Goal: Information Seeking & Learning: Learn about a topic

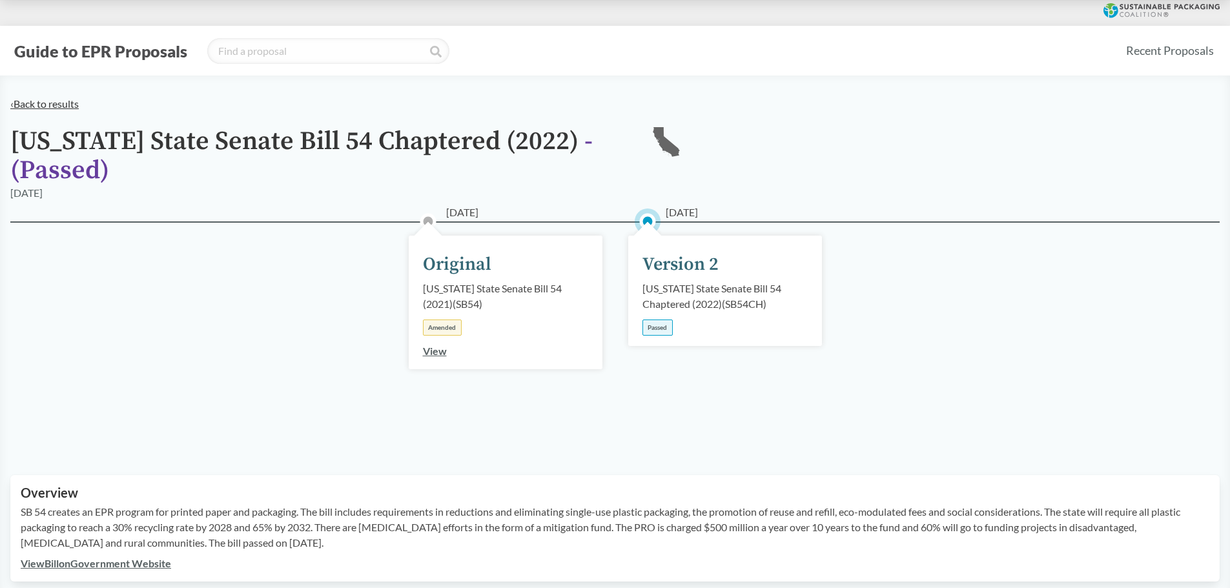
click at [51, 108] on link "‹ Back to results" at bounding box center [44, 103] width 68 height 12
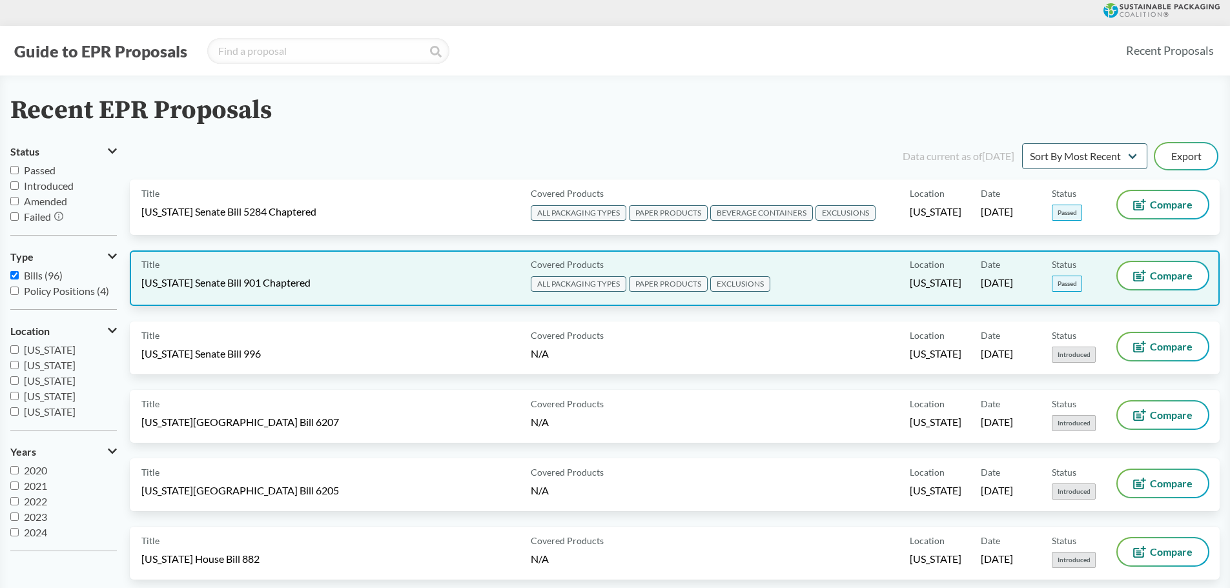
click at [309, 290] on div "Title [US_STATE] Senate Bill 901 Chaptered" at bounding box center [333, 278] width 384 height 32
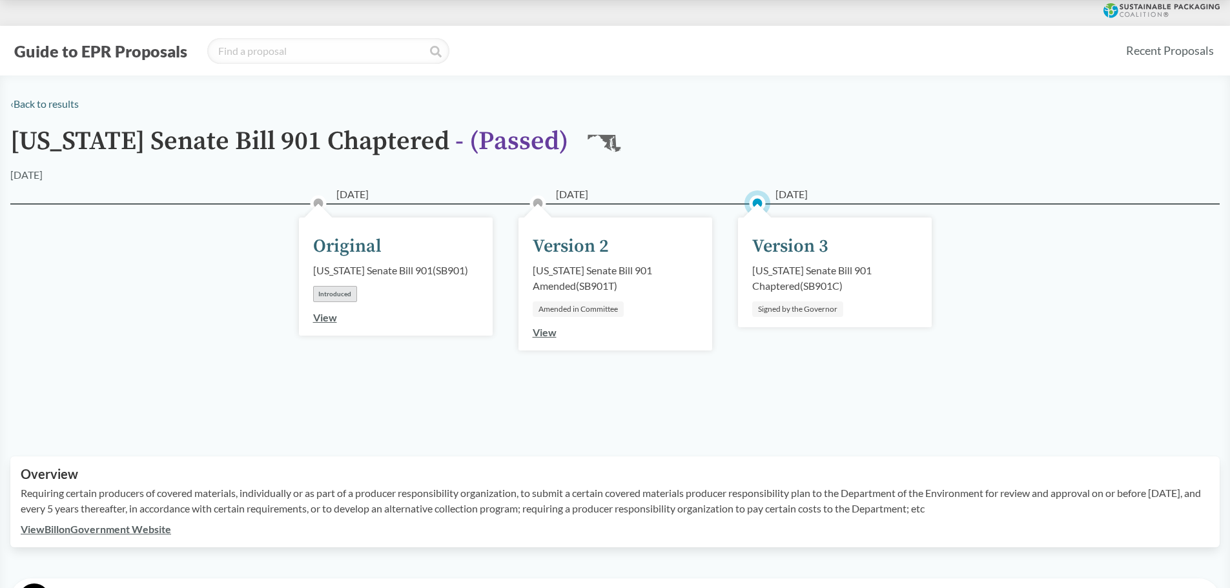
click at [813, 240] on div "Version 3" at bounding box center [790, 246] width 76 height 27
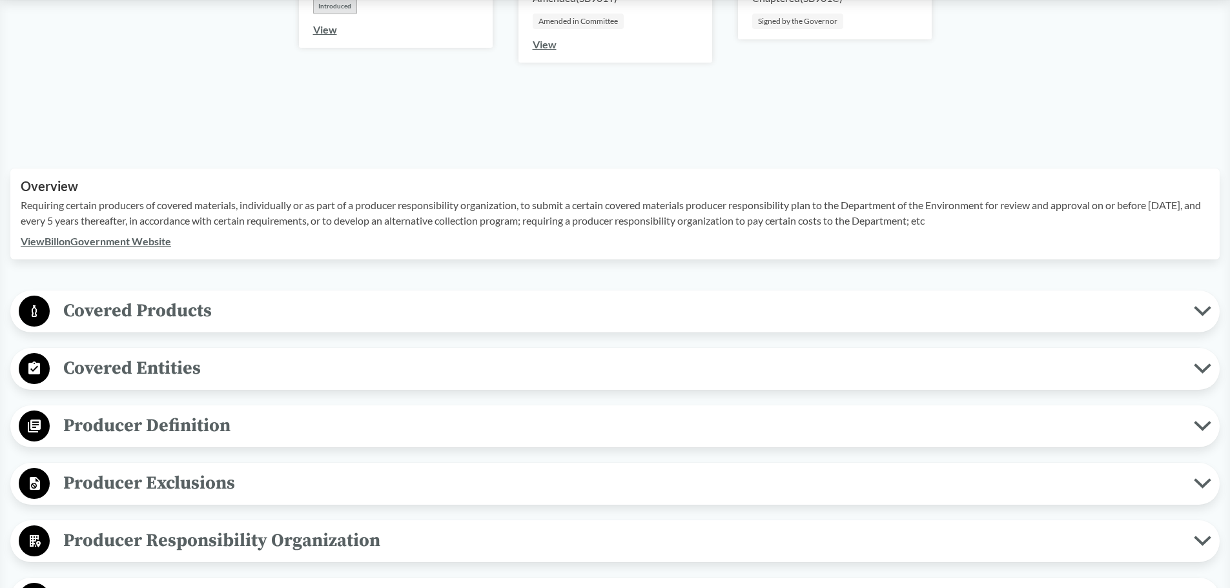
scroll to position [387, 0]
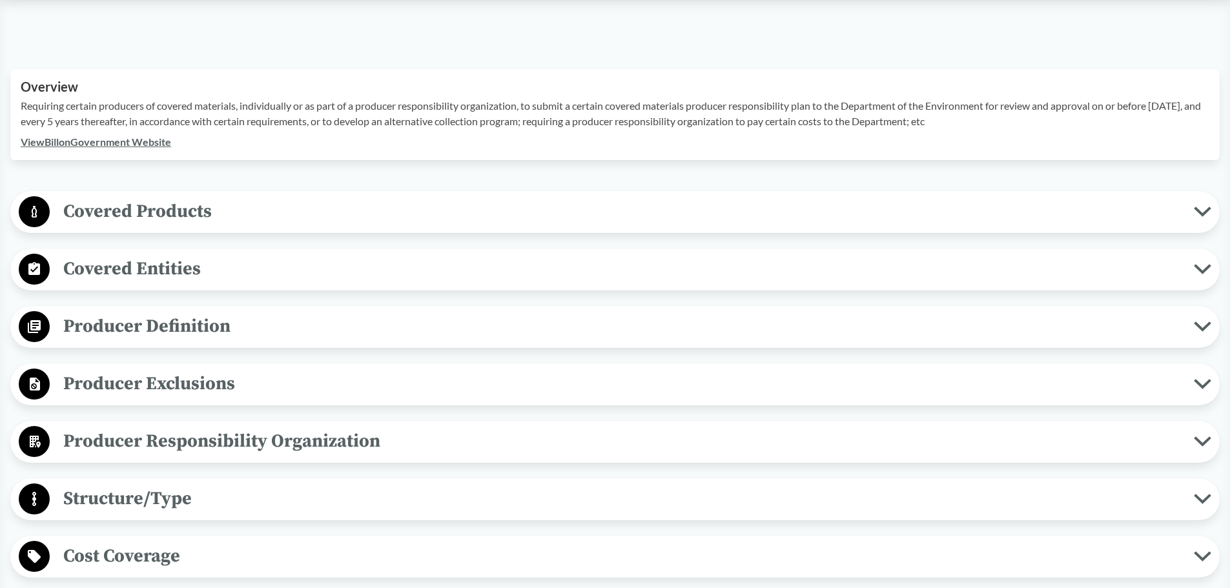
click at [139, 140] on link "View Bill on Government Website" at bounding box center [96, 142] width 150 height 12
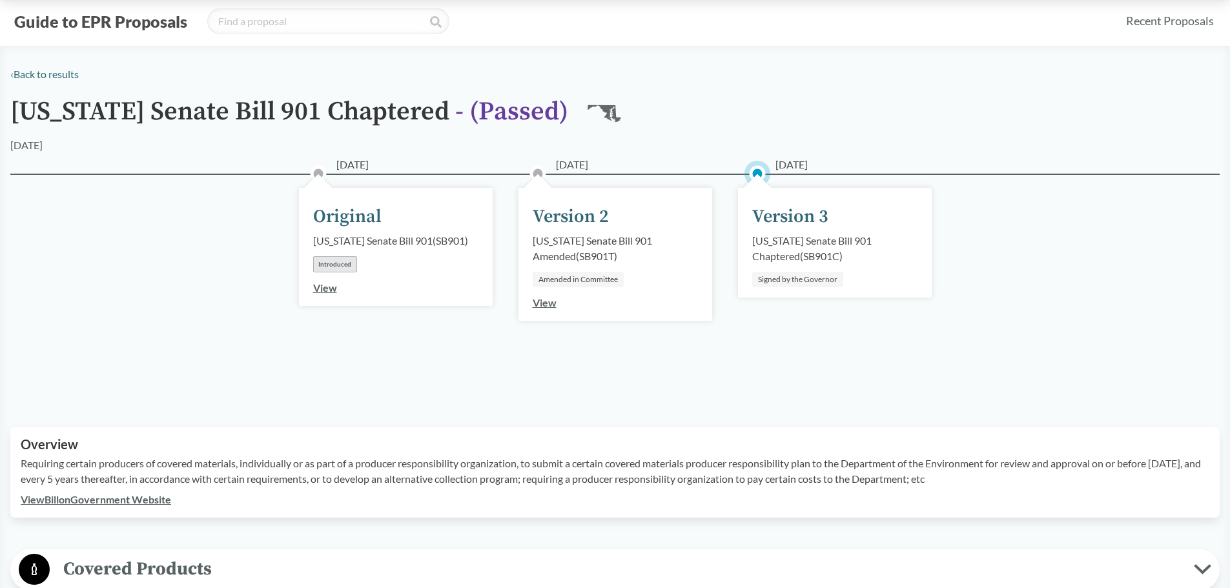
scroll to position [0, 0]
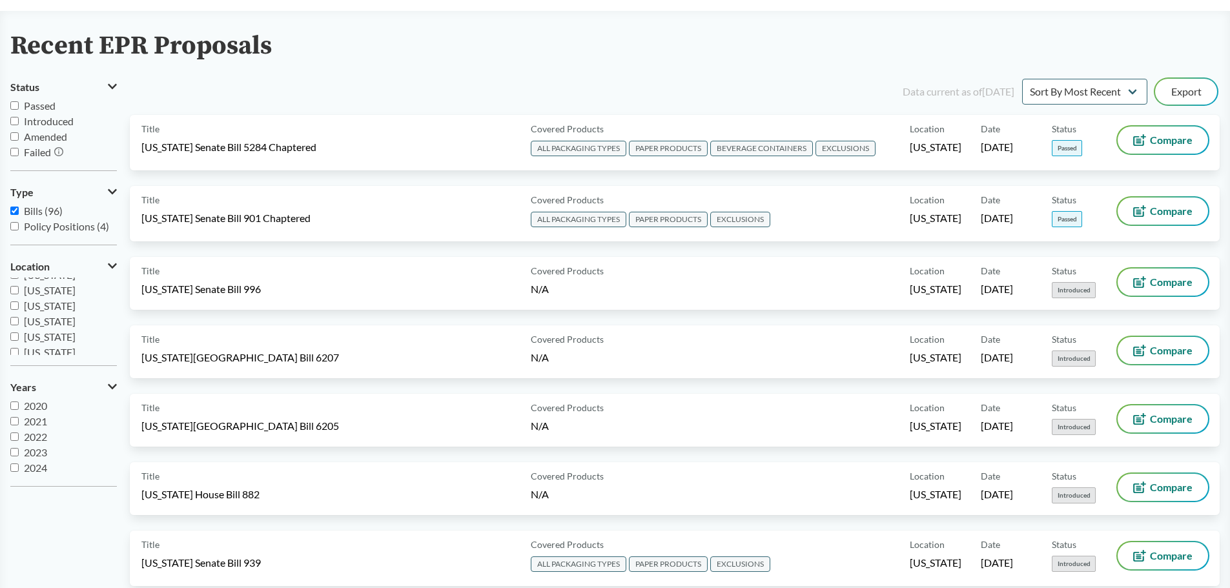
scroll to position [214, 0]
click at [50, 316] on span "[US_STATE]" at bounding box center [50, 318] width 52 height 12
click at [19, 316] on input "[US_STATE]" at bounding box center [14, 318] width 8 height 8
checkbox input "true"
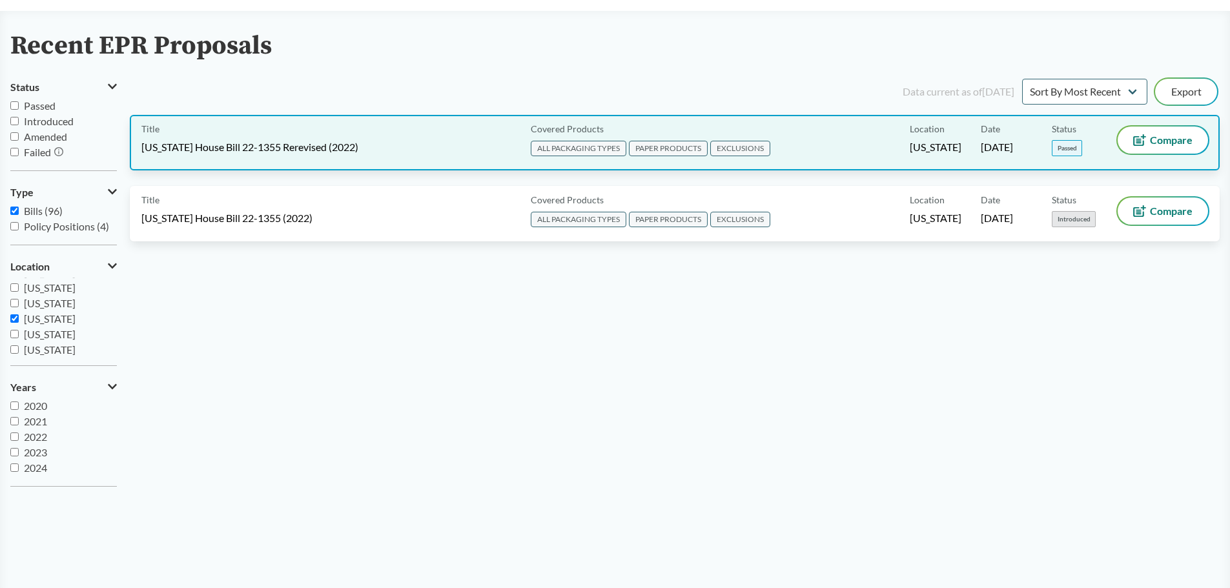
click at [299, 160] on div "Title [US_STATE] House Bill 22-1355 Rerevised (2022) Covered Products ALL PACKA…" at bounding box center [675, 143] width 1090 height 56
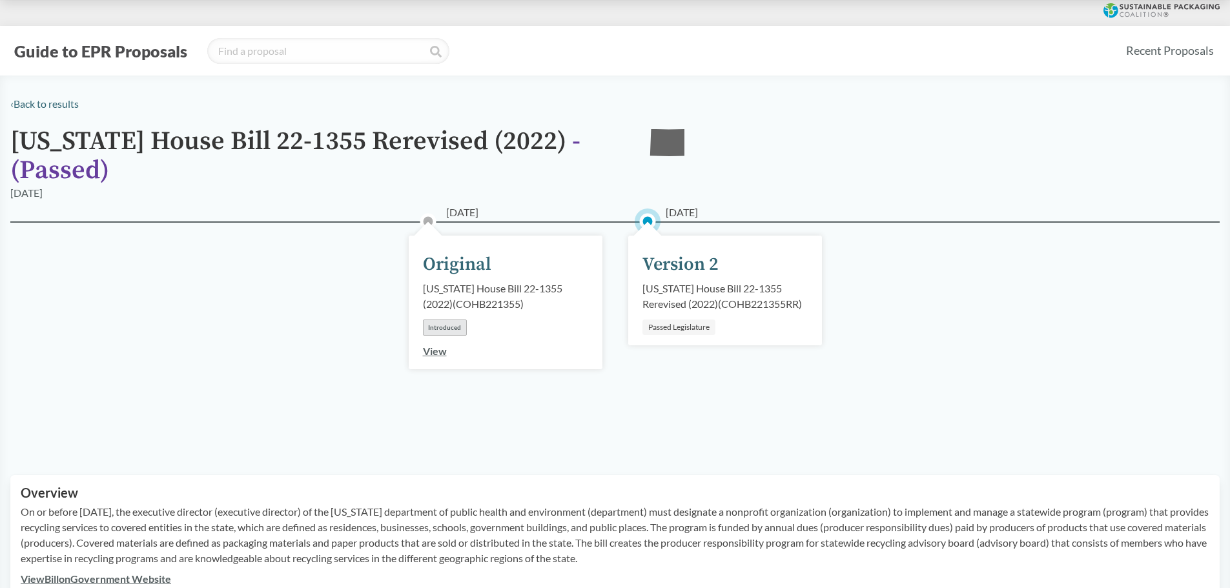
scroll to position [387, 0]
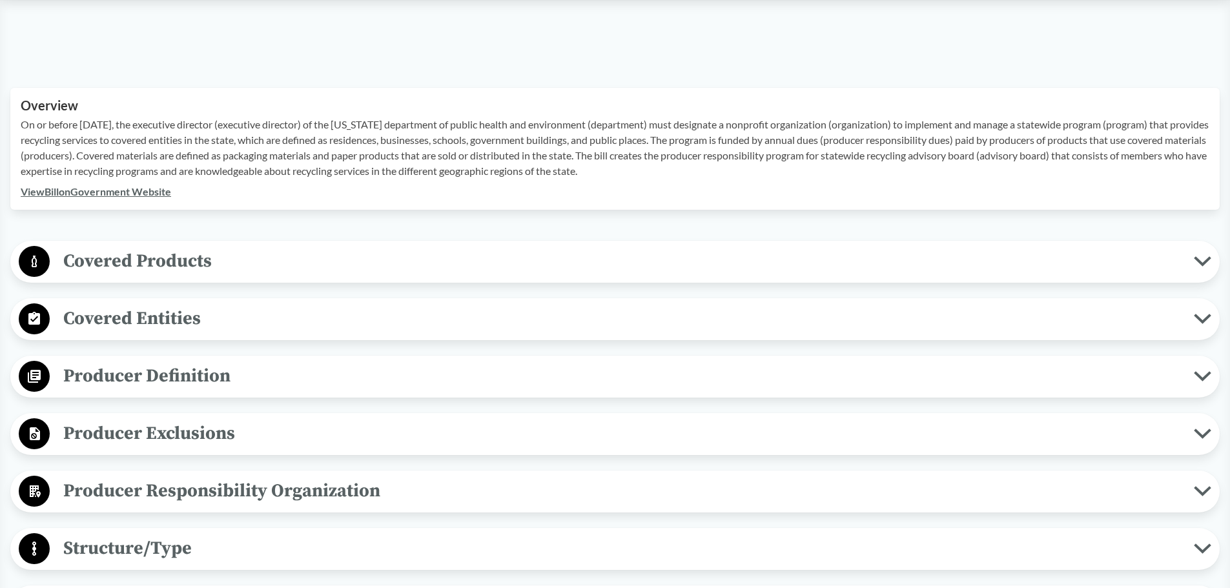
click at [142, 199] on div "Overview On or before [DATE], the executive director (executive director) of th…" at bounding box center [614, 149] width 1209 height 122
click at [137, 195] on link "View Bill on Government Website" at bounding box center [96, 191] width 150 height 12
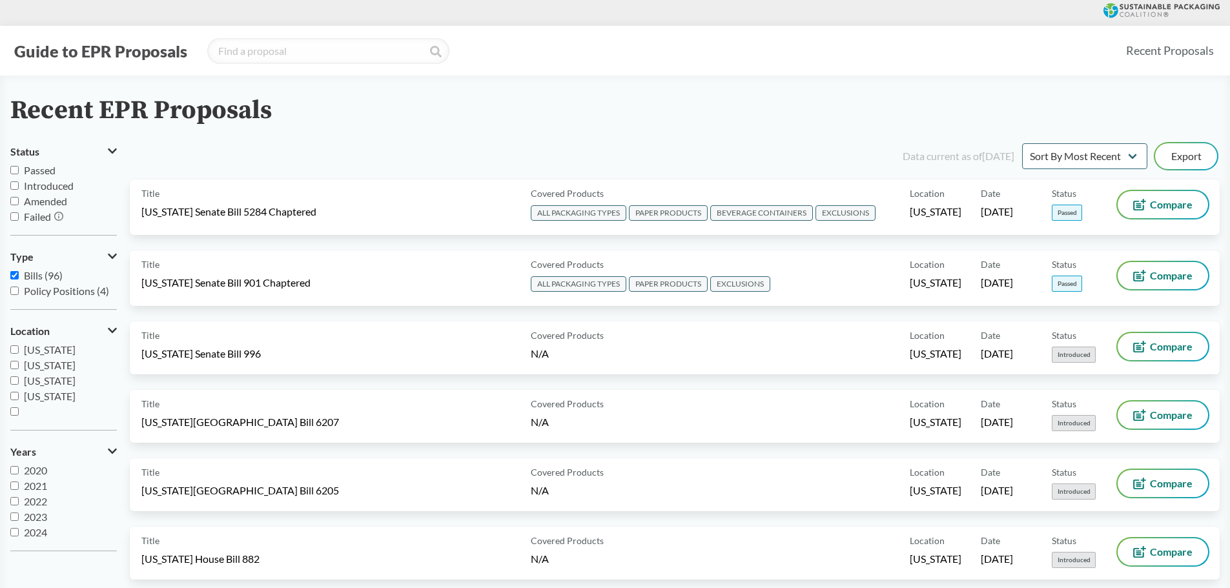
scroll to position [214, 0]
click at [52, 382] on span "[US_STATE]" at bounding box center [50, 383] width 52 height 12
click at [19, 382] on input "[US_STATE]" at bounding box center [14, 383] width 8 height 8
checkbox input "false"
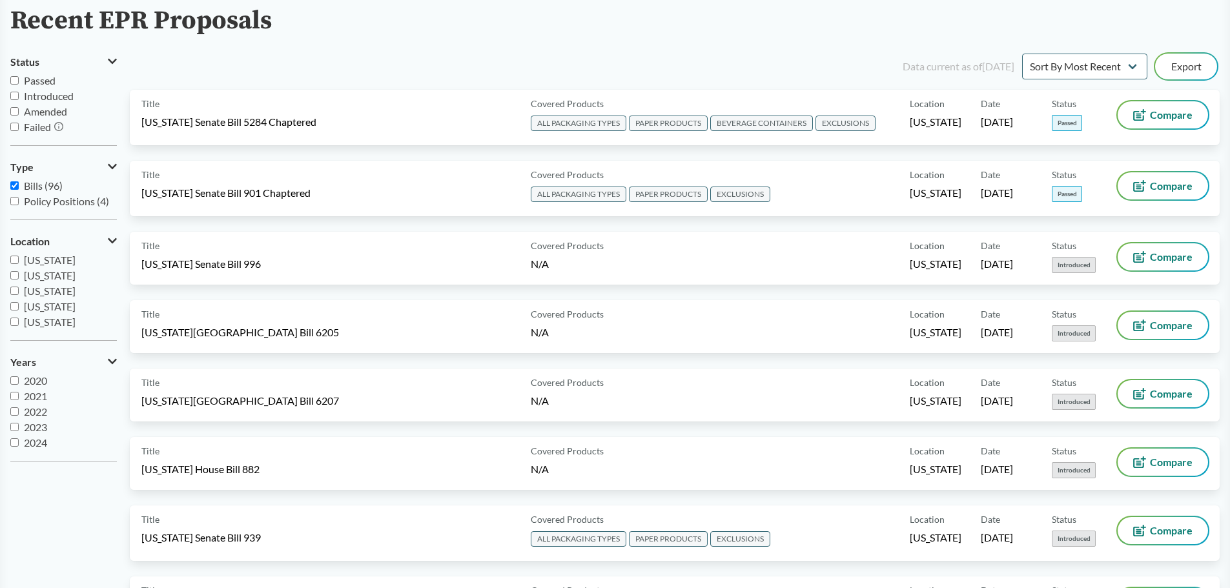
scroll to position [0, 0]
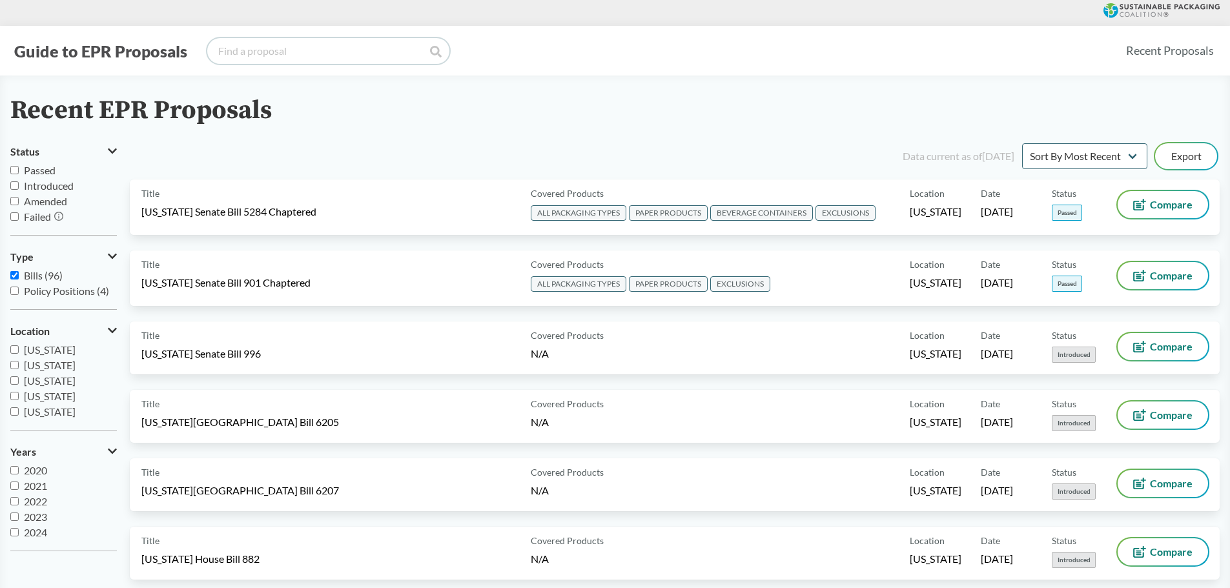
click at [255, 49] on input "search" at bounding box center [328, 51] width 242 height 26
type input "a"
type input "[US_STATE]"
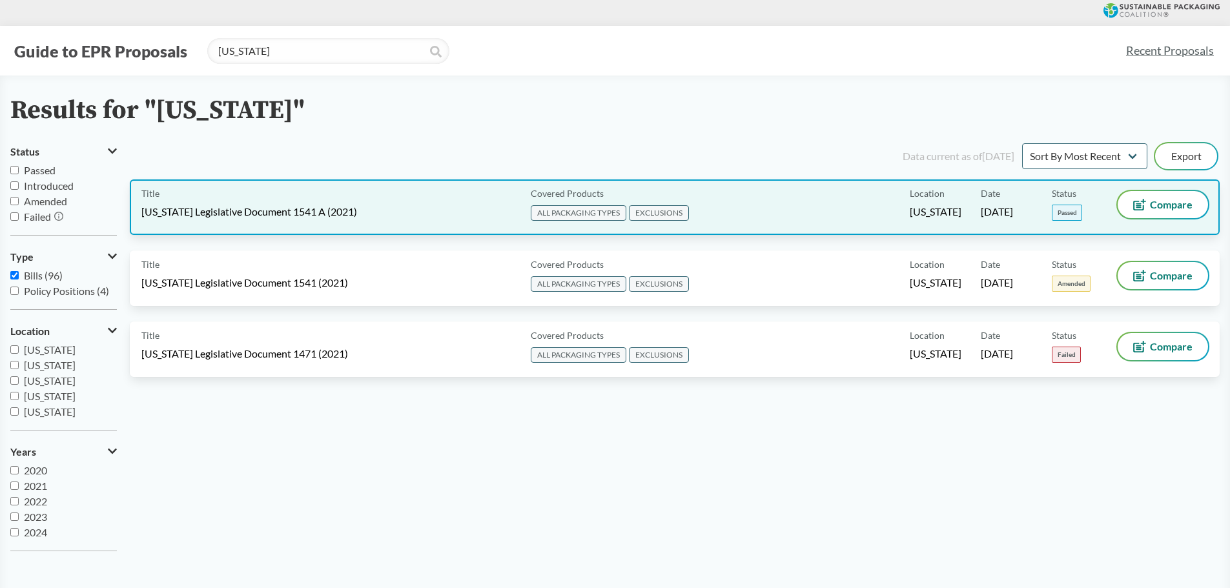
click at [343, 207] on div "Title [US_STATE] Legislative Document 1541 A (2021)" at bounding box center [333, 207] width 384 height 32
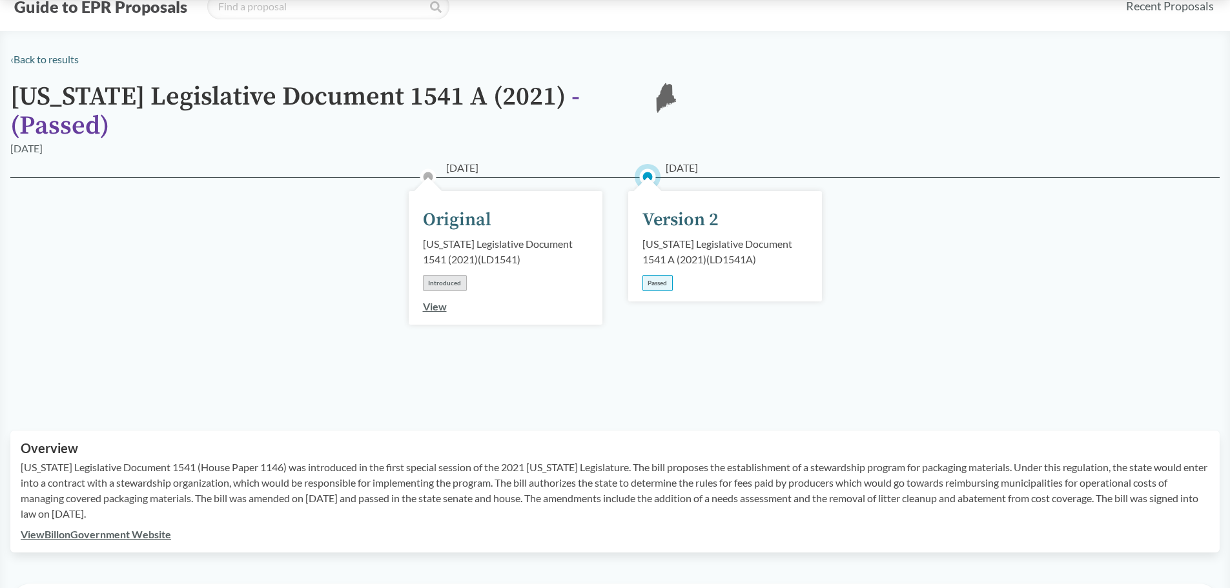
scroll to position [65, 0]
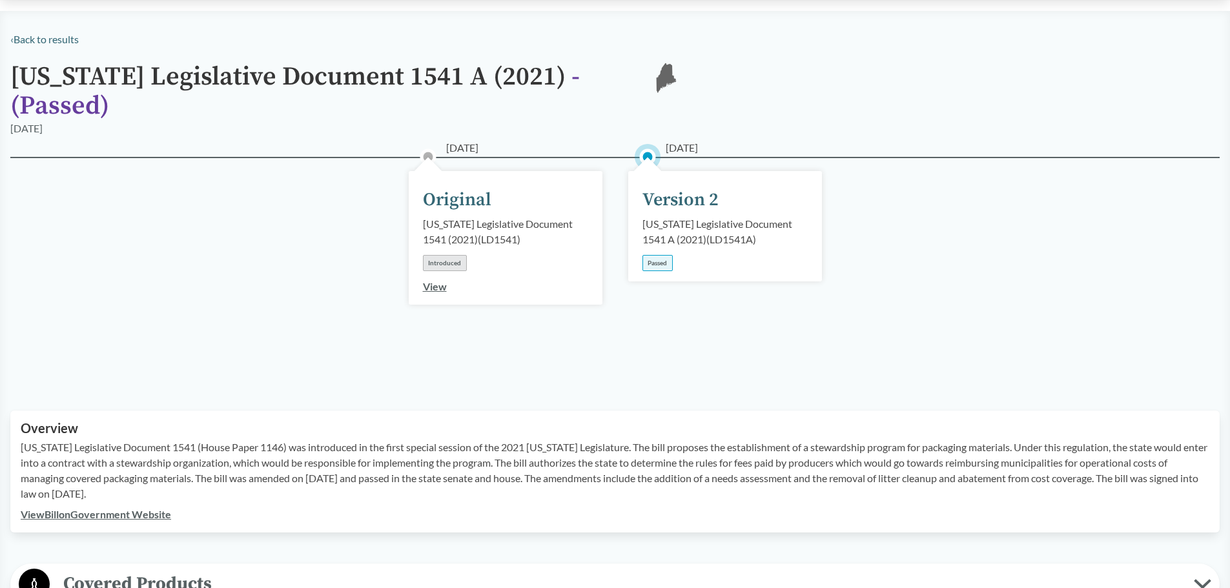
click at [66, 508] on link "View Bill on Government Website" at bounding box center [96, 514] width 150 height 12
drag, startPoint x: 678, startPoint y: 222, endPoint x: 720, endPoint y: 225, distance: 42.0
click at [720, 225] on div "[US_STATE] Legislative Document 1541 A (2021) ( LD1541A )" at bounding box center [724, 231] width 165 height 31
copy div "LD1541A"
click at [229, 440] on p "[US_STATE] Legislative Document 1541 (House Paper 1146) was introduced in the f…" at bounding box center [615, 471] width 1189 height 62
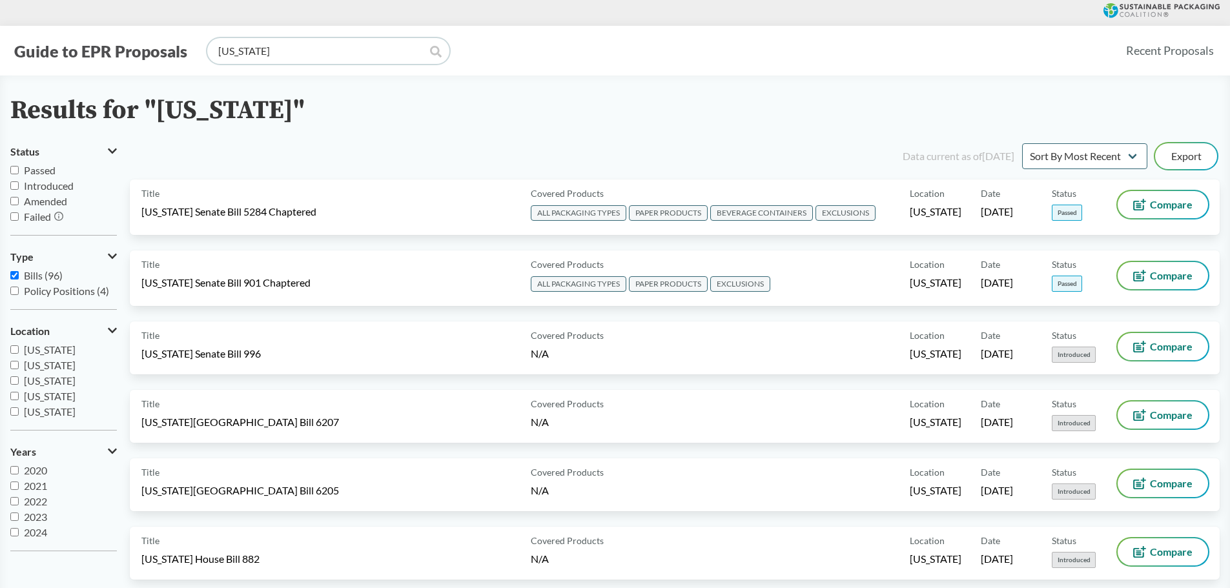
click at [230, 53] on input "[US_STATE]" at bounding box center [328, 51] width 242 height 26
type input "[US_STATE]"
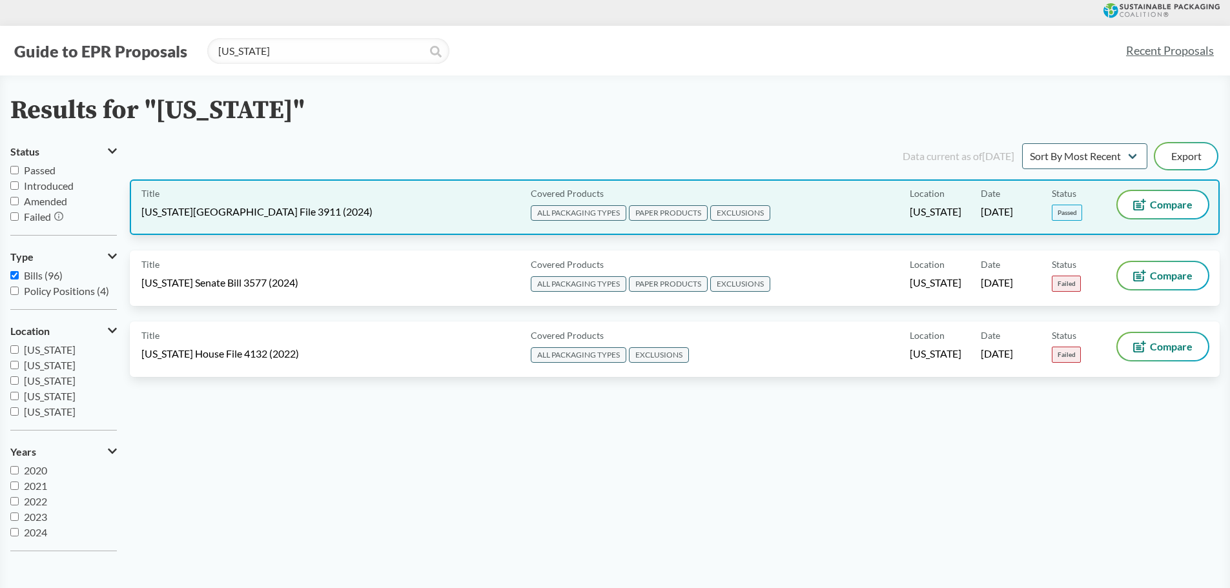
click at [331, 199] on div "Title [US_STATE][GEOGRAPHIC_DATA] File 3911 (2024)" at bounding box center [333, 207] width 384 height 32
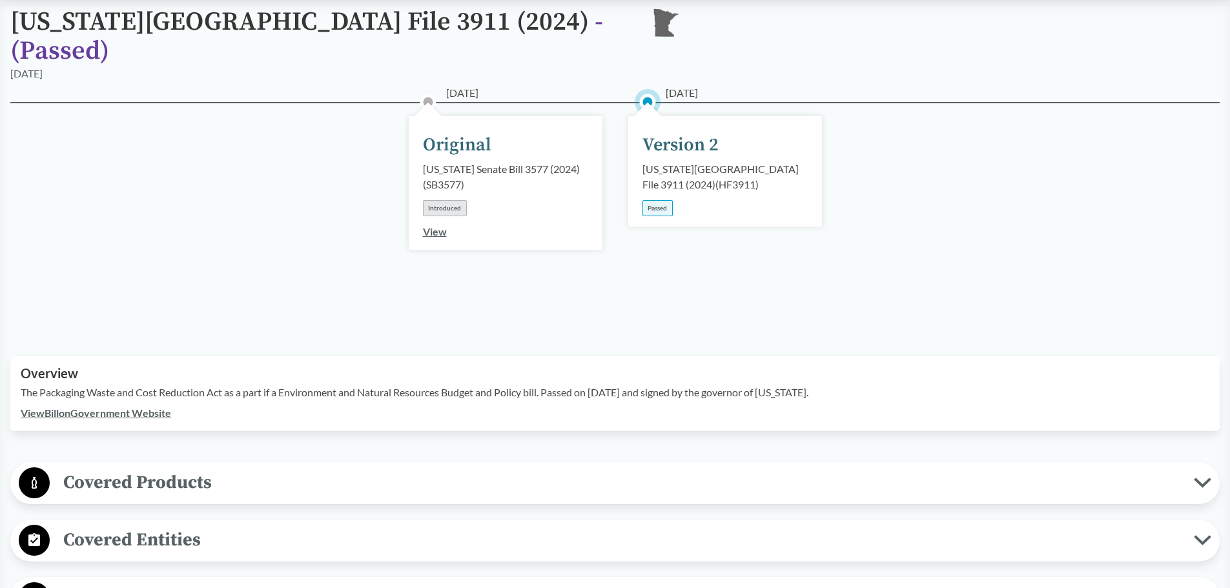
scroll to position [129, 0]
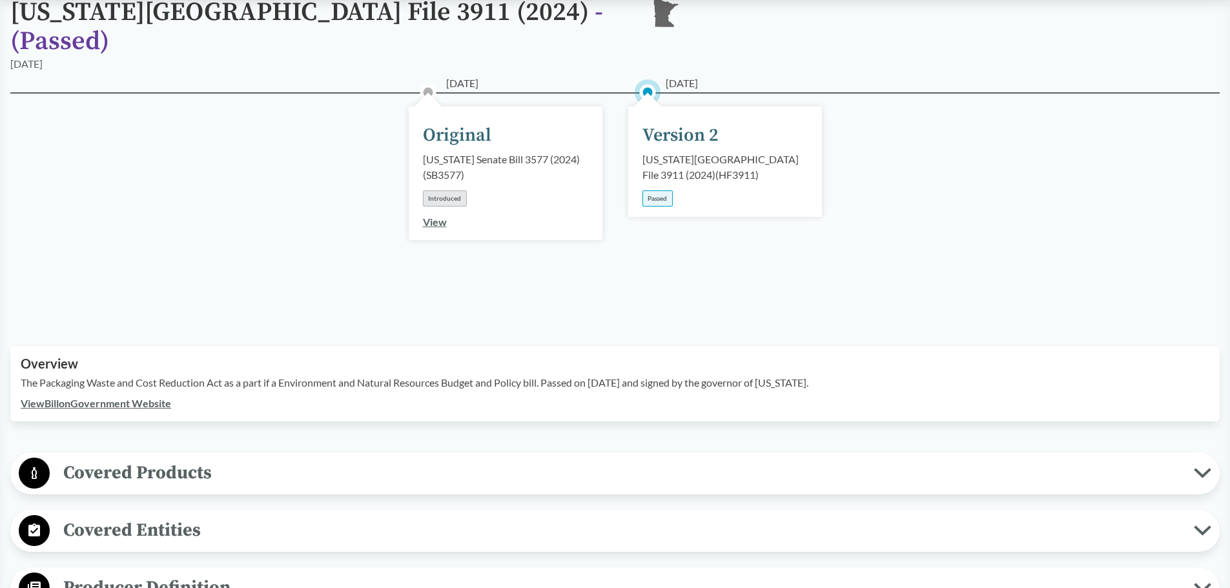
click at [72, 397] on link "View Bill on Government Website" at bounding box center [96, 403] width 150 height 12
